Goal: Task Accomplishment & Management: Manage account settings

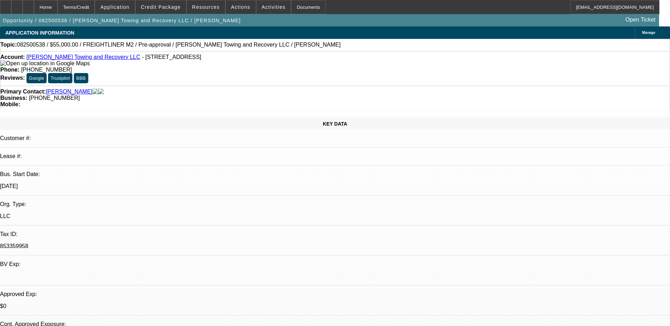
select select "0"
select select "2"
select select "0.1"
select select "0"
select select "2"
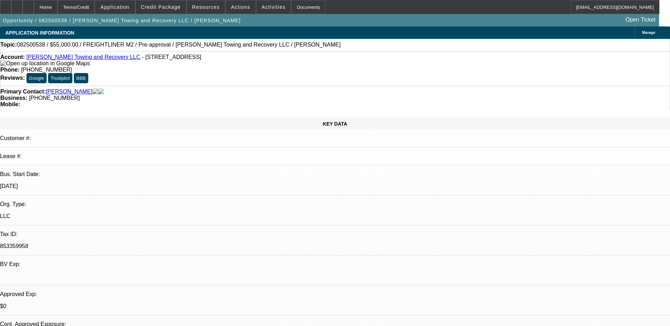
select select "0.1"
select select "0"
select select "2"
select select "0.1"
select select "1"
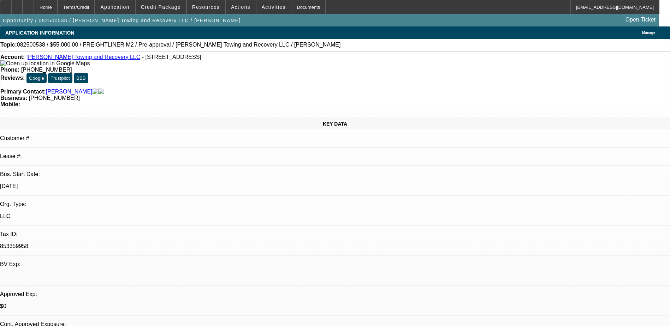
select select "2"
select select "4"
select select "1"
select select "2"
select select "4"
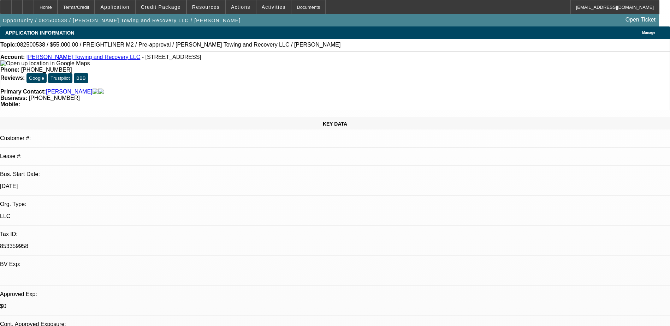
select select "1"
select select "2"
select select "4"
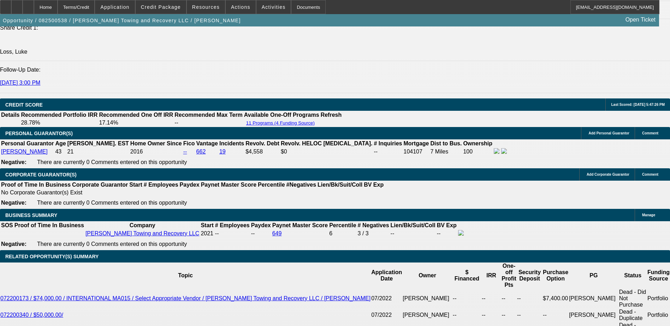
scroll to position [1024, 0]
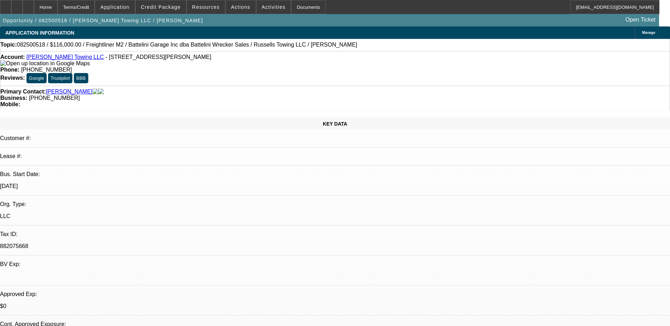
select select "0"
select select "3"
select select "0"
select select "6"
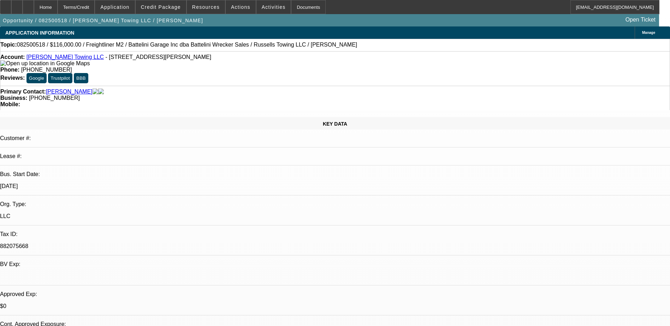
select select "0"
select select "3"
select select "0"
select select "6"
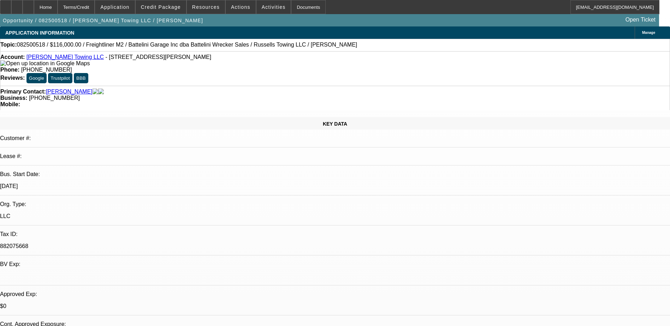
drag, startPoint x: 522, startPoint y: 60, endPoint x: 498, endPoint y: 72, distance: 26.5
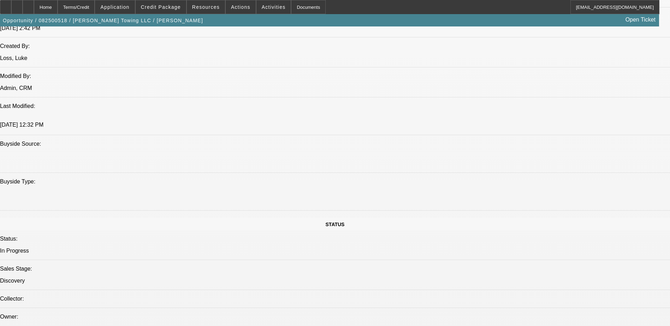
scroll to position [600, 0]
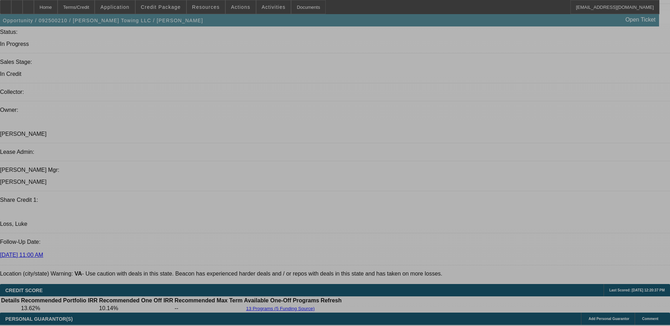
select select "0"
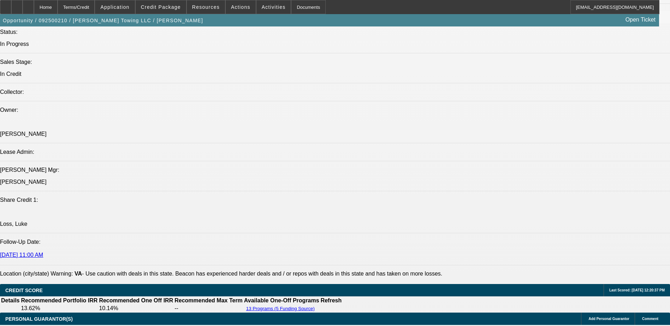
select select "0"
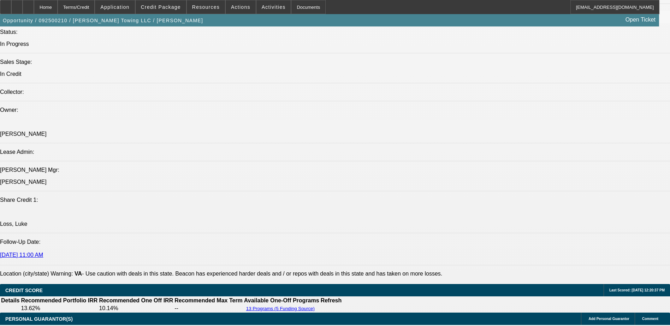
select select "0"
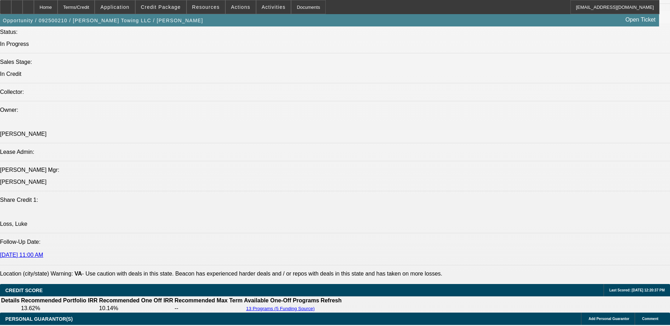
select select "0.1"
select select "1"
select select "3"
select select "6"
select select "1"
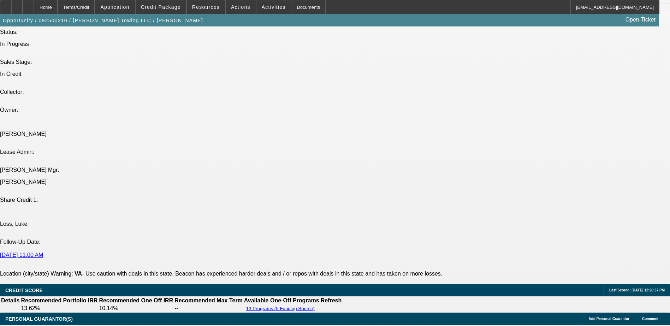
select select "3"
select select "6"
select select "1"
select select "3"
select select "6"
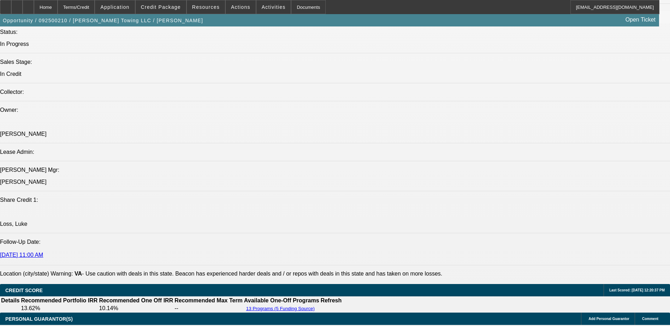
select select "1"
select select "3"
select select "4"
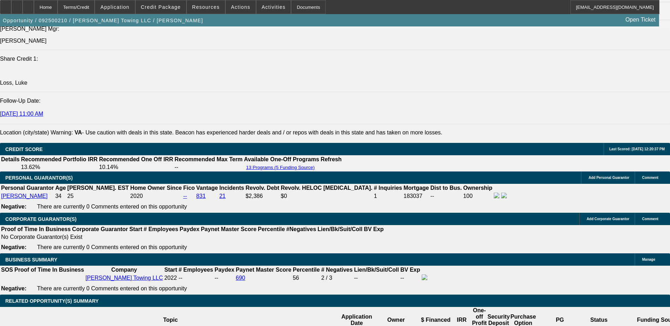
scroll to position [1084, 0]
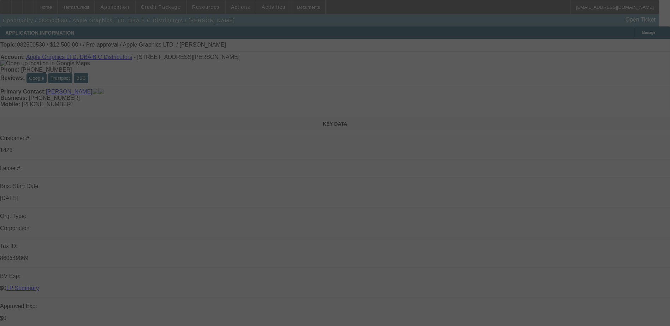
select select "0"
select select "2"
select select "0.1"
select select "4"
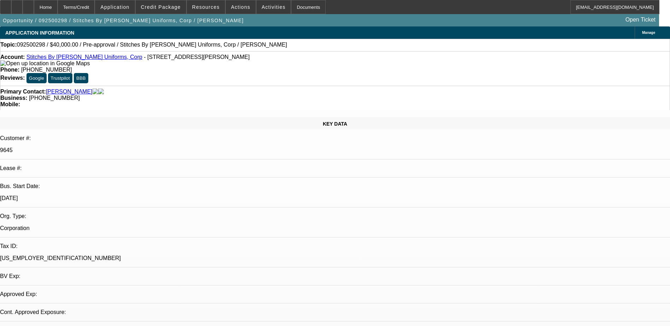
select select "0"
select select "2"
select select "0.1"
select select "4"
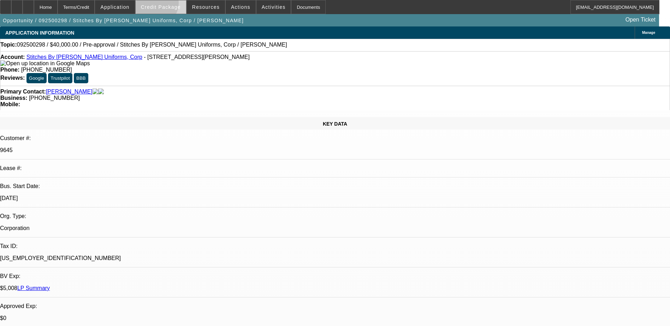
click at [164, 4] on span "Credit Package" at bounding box center [161, 7] width 40 height 6
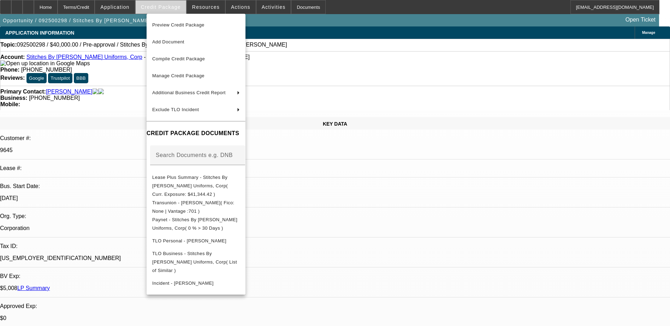
click at [164, 4] on div at bounding box center [335, 163] width 670 height 326
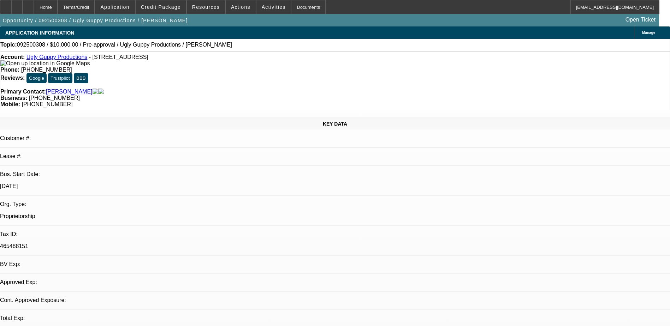
select select "0"
select select "2"
select select "0.1"
select select "4"
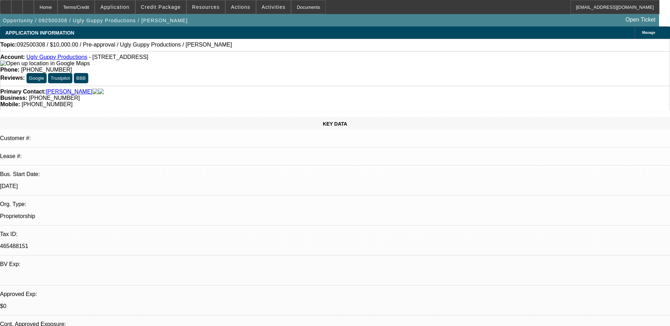
click at [156, 0] on div "Credit Package" at bounding box center [160, 7] width 51 height 14
click at [160, 8] on span "Credit Package" at bounding box center [161, 7] width 40 height 6
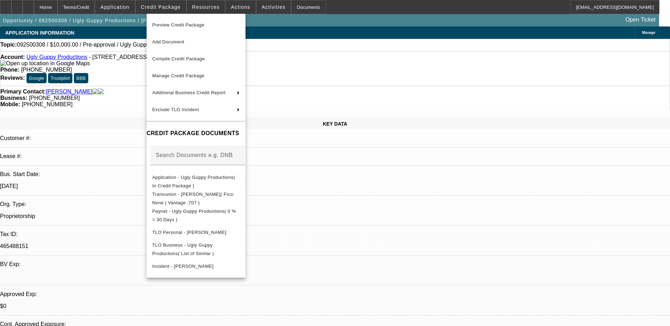
click at [379, 24] on div at bounding box center [335, 163] width 670 height 326
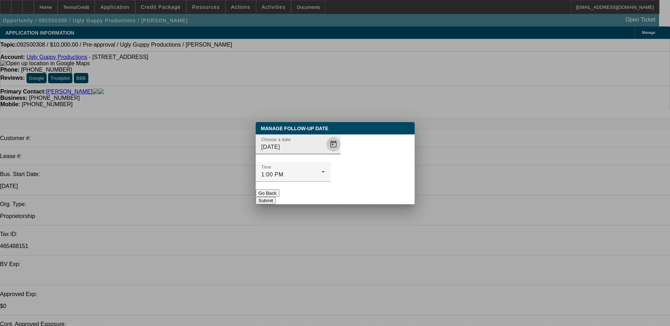
click at [327, 153] on span "Open calendar" at bounding box center [333, 144] width 17 height 17
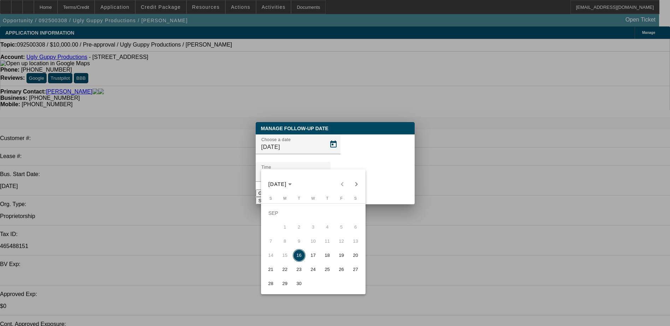
click at [314, 258] on span "17" at bounding box center [313, 255] width 13 height 13
type input "9/17/2025"
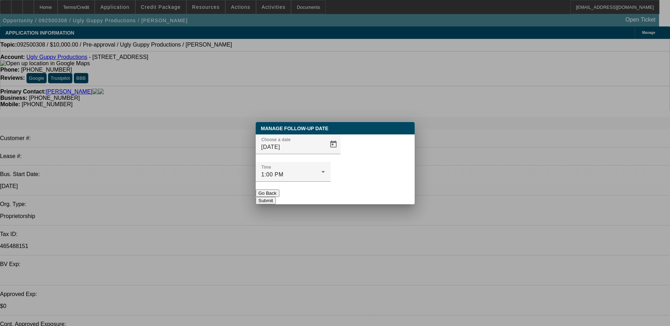
click at [276, 197] on button "Submit" at bounding box center [266, 200] width 20 height 7
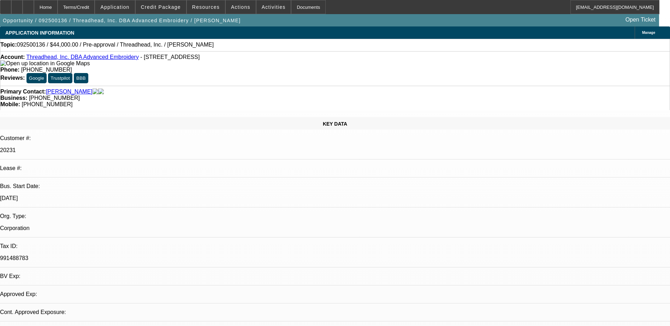
select select "0"
select select "2"
select select "0.1"
select select "4"
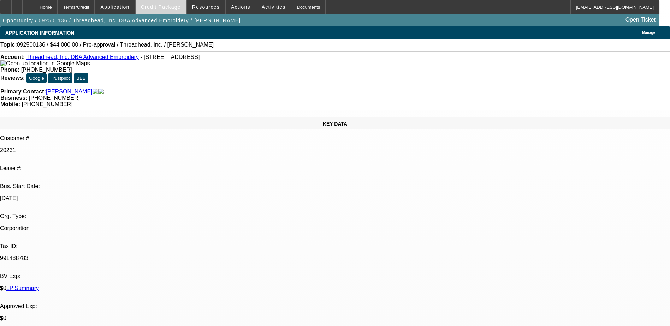
click at [153, 3] on span at bounding box center [161, 7] width 50 height 17
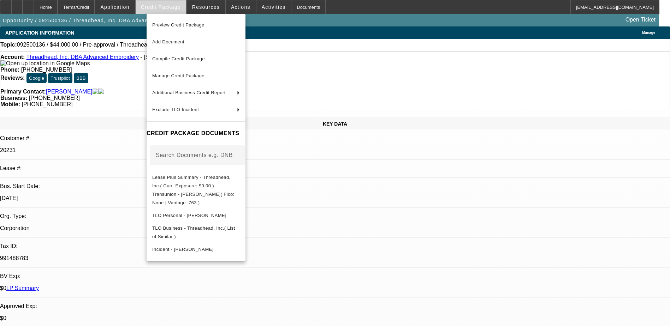
click at [153, 3] on div at bounding box center [335, 163] width 670 height 326
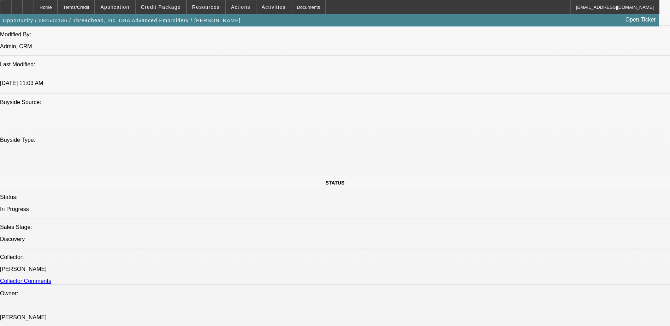
scroll to position [742, 0]
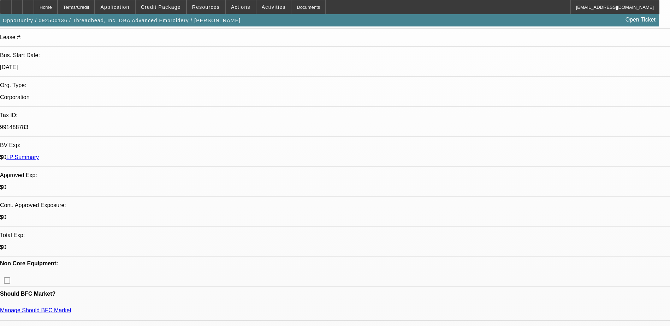
scroll to position [0, 0]
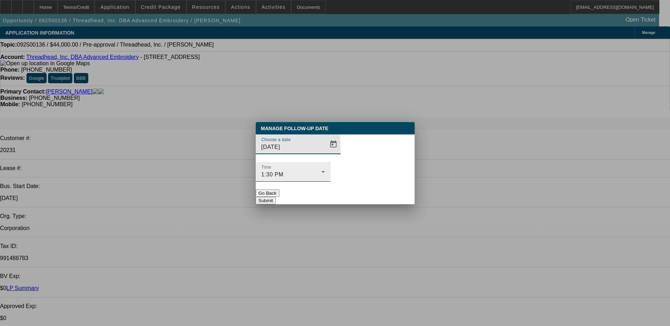
click at [325, 171] on icon at bounding box center [323, 172] width 4 height 2
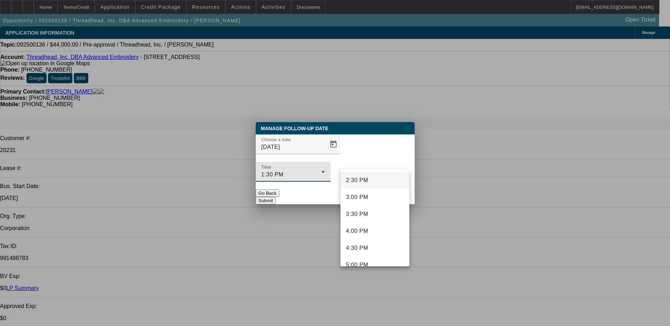
scroll to position [486, 0]
drag, startPoint x: 362, startPoint y: 233, endPoint x: 362, endPoint y: 224, distance: 8.5
click at [362, 233] on span "4:00 PM" at bounding box center [357, 237] width 22 height 8
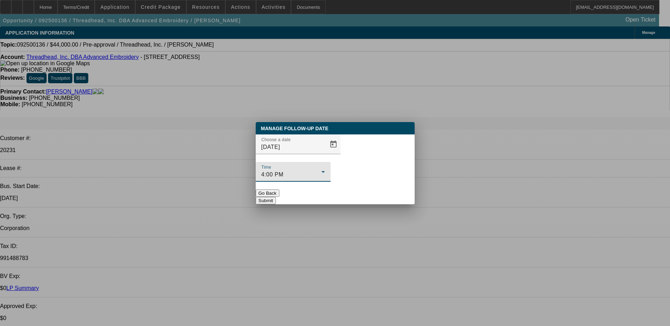
click at [276, 197] on button "Submit" at bounding box center [266, 200] width 20 height 7
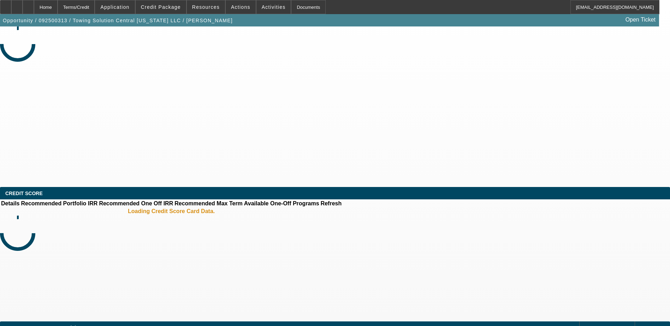
select select "0"
select select "2"
select select "0.1"
select select "4"
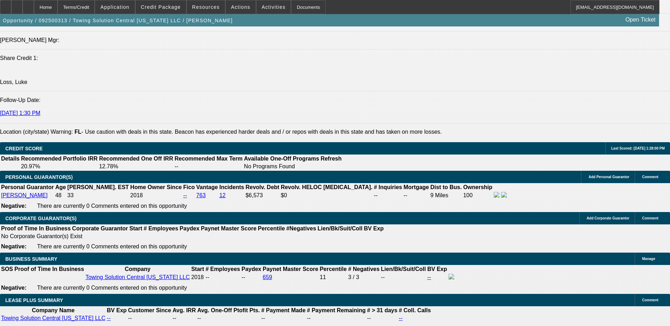
scroll to position [1024, 0]
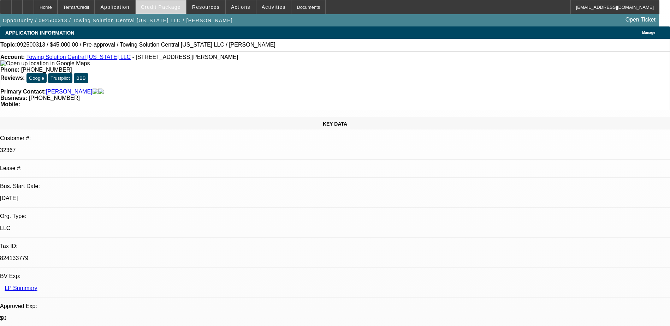
click at [180, 9] on span "Credit Package" at bounding box center [161, 7] width 40 height 6
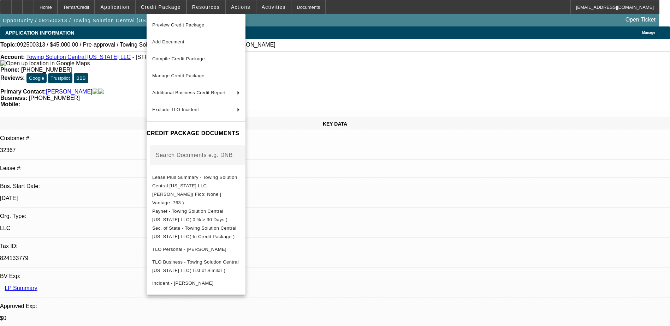
click at [447, 228] on div at bounding box center [335, 163] width 670 height 326
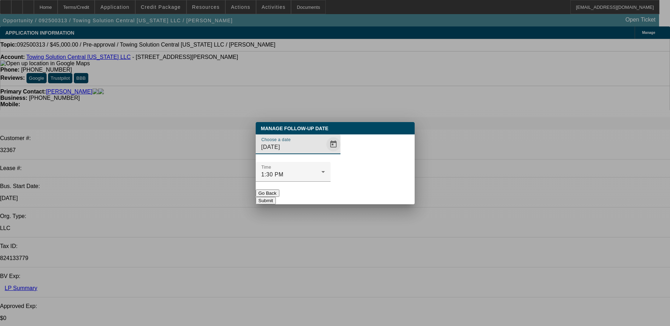
click at [325, 153] on span "Open calendar" at bounding box center [333, 144] width 17 height 17
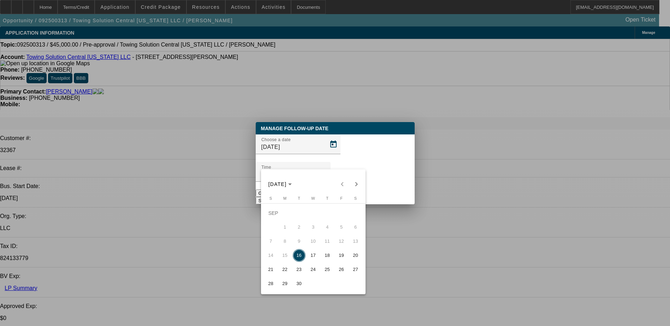
click at [317, 259] on span "17" at bounding box center [313, 255] width 13 height 13
type input "9/17/2025"
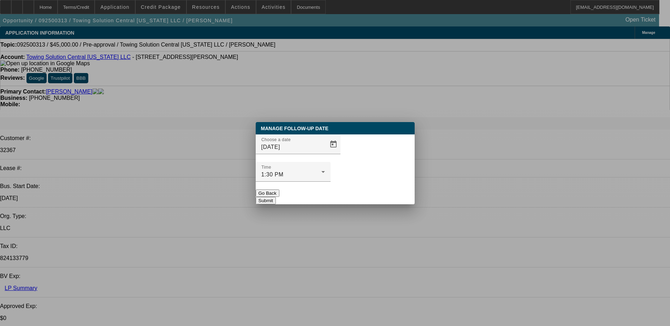
click at [276, 197] on button "Submit" at bounding box center [266, 200] width 20 height 7
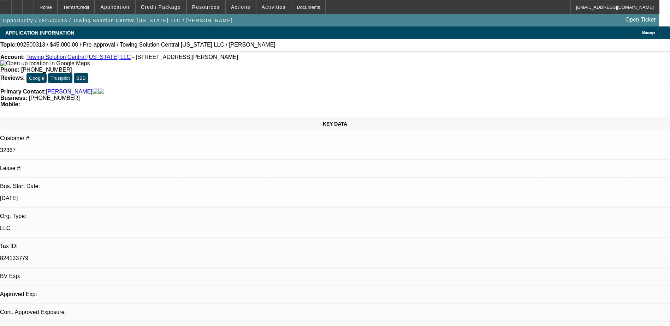
select select "0"
select select "2"
select select "0.1"
select select "4"
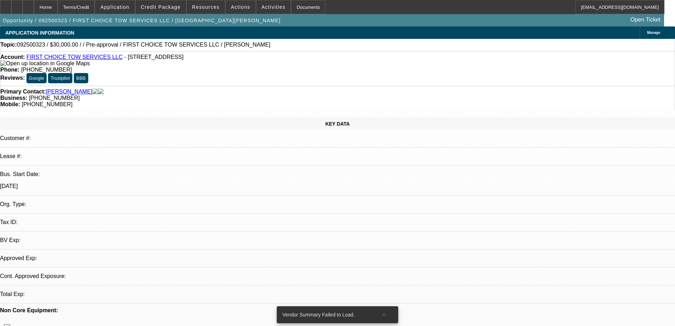
select select "0"
select select "2"
select select "0.1"
select select "4"
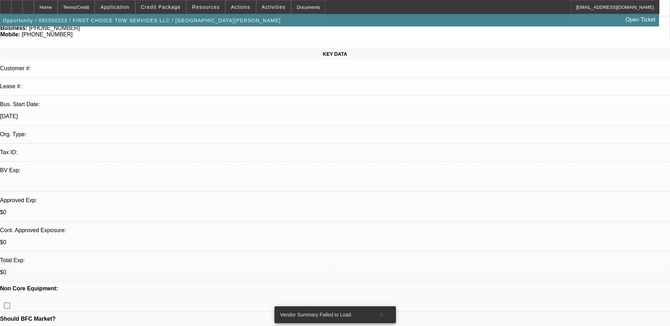
scroll to position [71, 0]
click at [170, 10] on span at bounding box center [161, 7] width 50 height 17
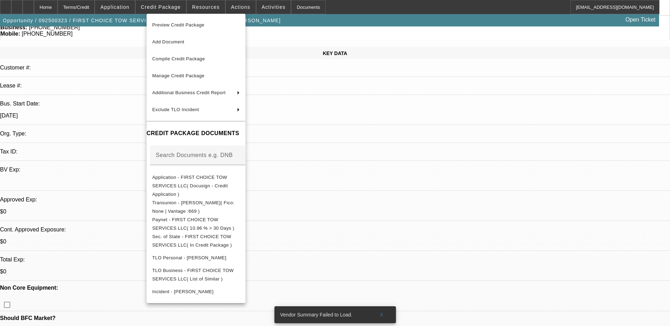
click at [478, 286] on div at bounding box center [335, 163] width 670 height 326
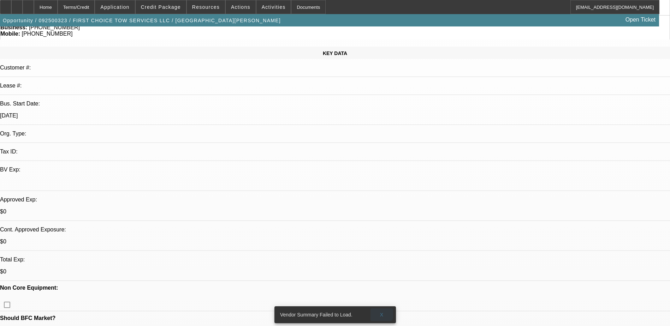
click at [378, 307] on span at bounding box center [381, 315] width 23 height 17
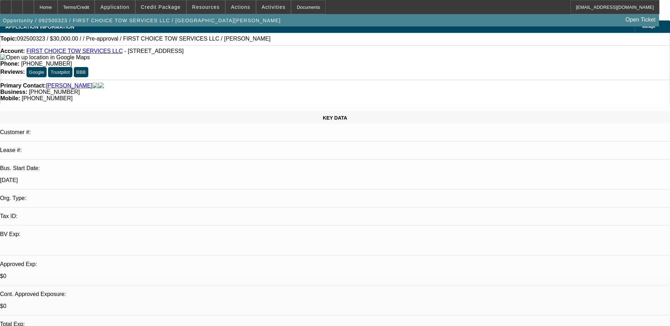
scroll to position [0, 0]
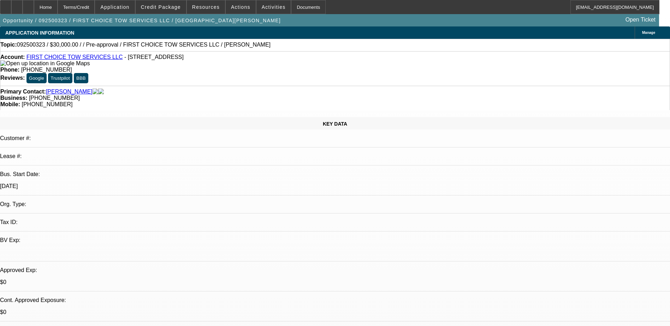
click at [75, 89] on link "[PERSON_NAME]" at bounding box center [69, 92] width 47 height 6
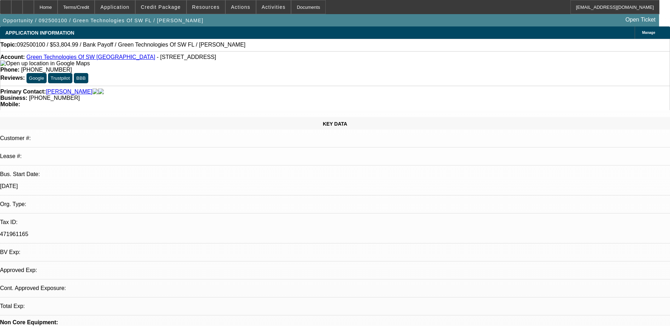
select select "0"
select select "2"
select select "0.1"
select select "4"
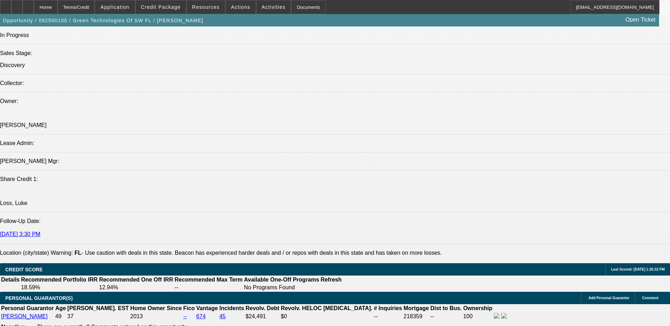
scroll to position [777, 0]
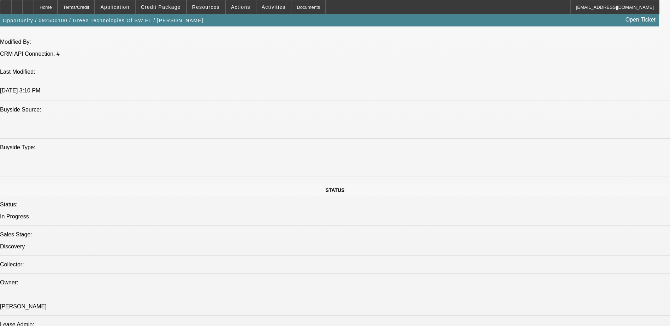
scroll to position [424, 0]
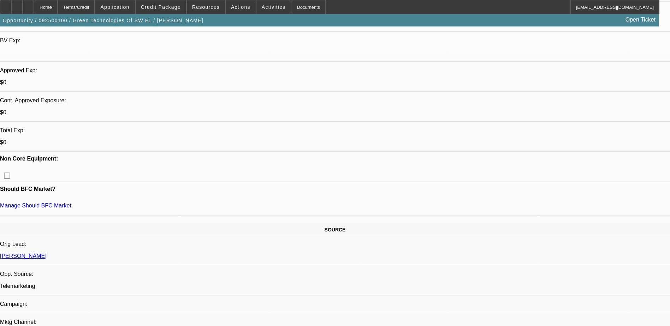
scroll to position [0, 0]
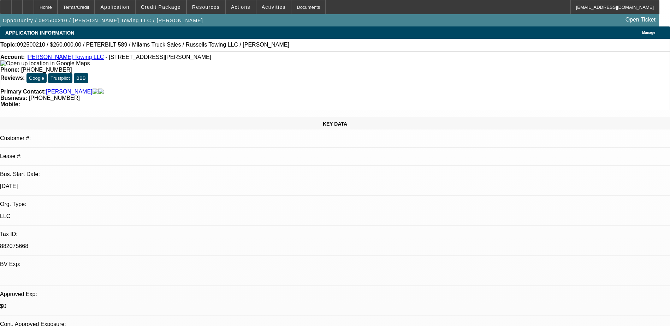
select select "0"
select select "3"
select select "0"
select select "6"
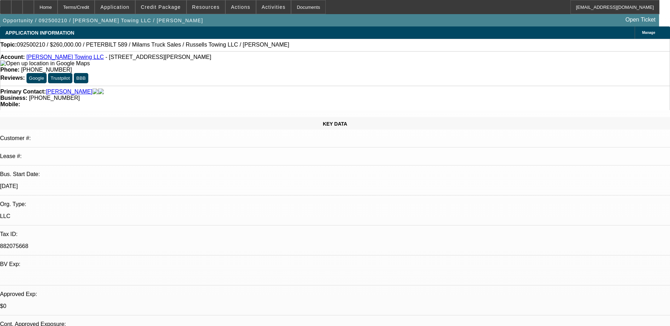
select select "0"
select select "3"
select select "0"
select select "6"
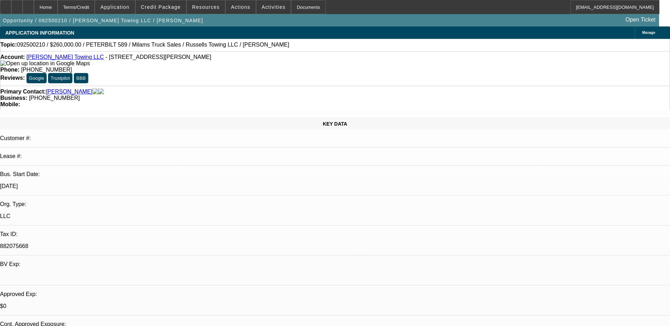
select select "0"
select select "3"
select select "0"
select select "6"
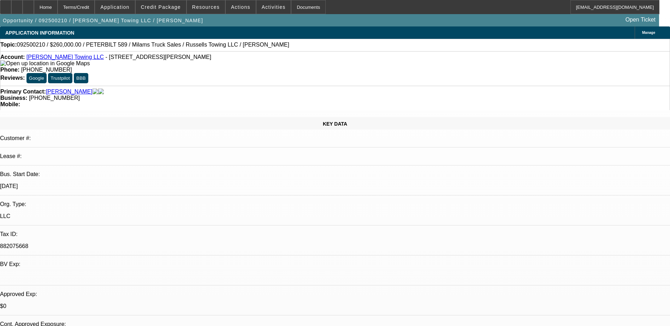
select select "0"
select select "3"
select select "0.1"
select select "4"
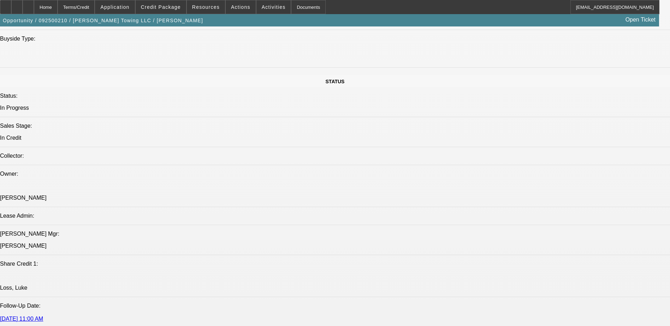
scroll to position [766, 0]
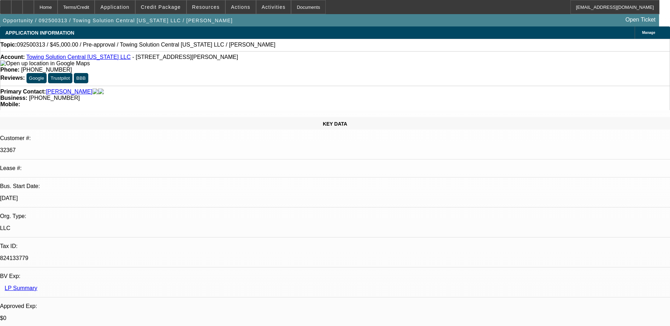
select select "0"
select select "2"
select select "0.1"
select select "4"
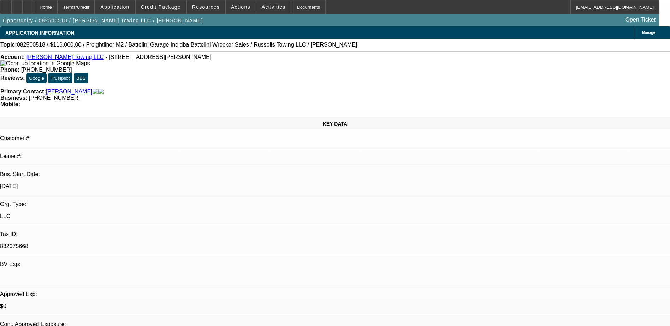
select select "0"
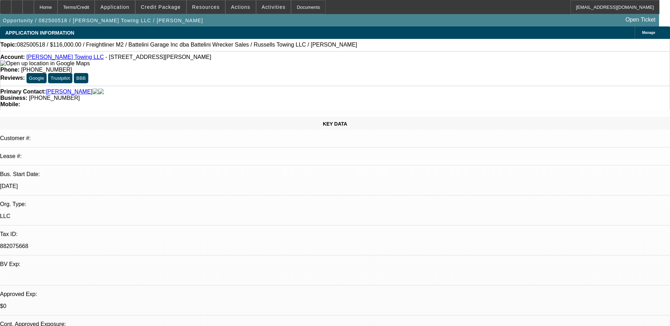
select select "0"
select select "1"
select select "3"
select select "6"
select select "1"
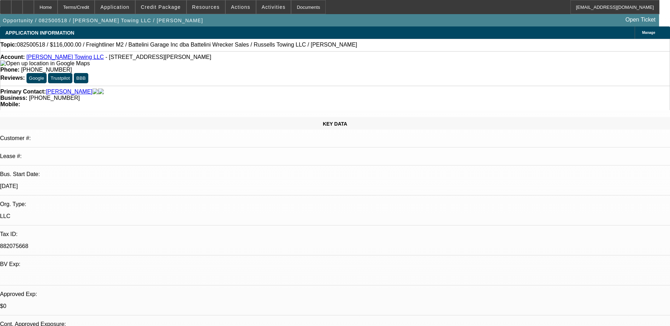
select select "3"
select select "6"
